Goal: Find specific page/section: Find specific page/section

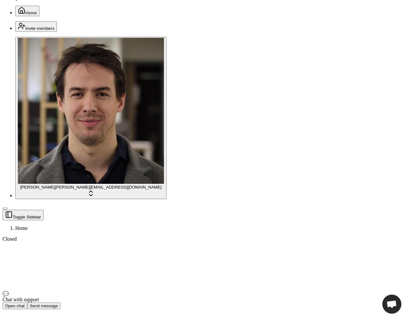
scroll to position [42, 0]
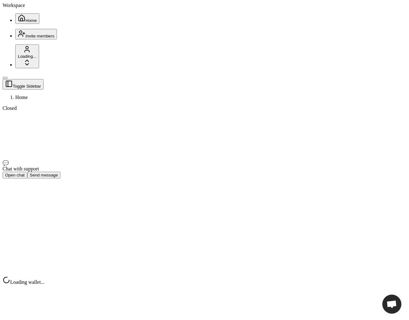
scroll to position [702, 0]
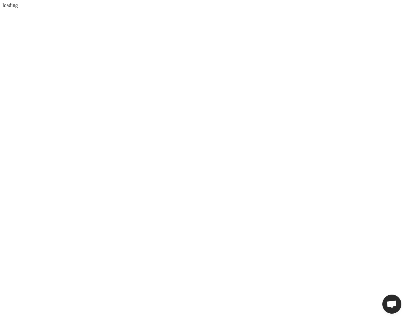
scroll to position [702, 0]
